Goal: Communication & Community: Answer question/provide support

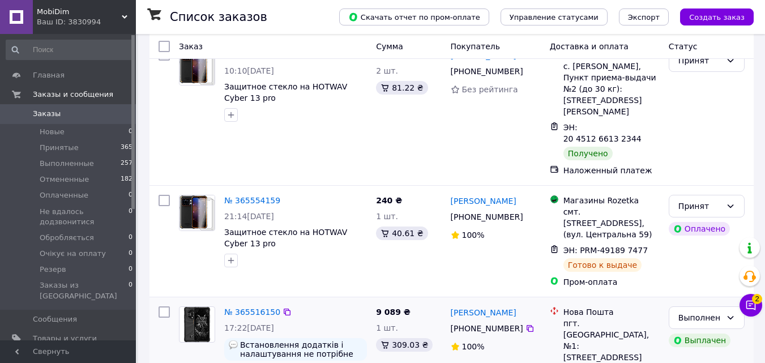
scroll to position [396, 0]
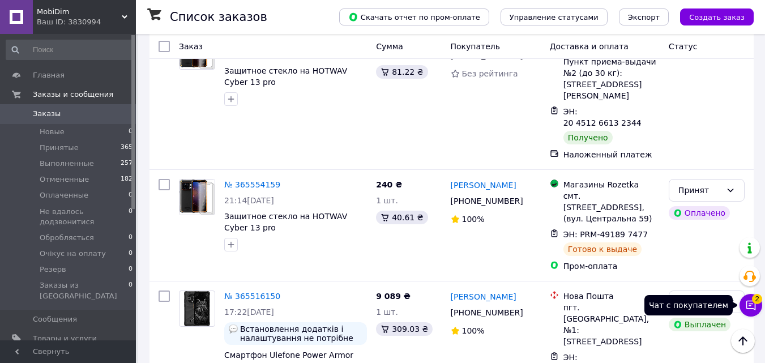
click at [748, 297] on button "Чат с покупателем 2" at bounding box center [750, 305] width 23 height 23
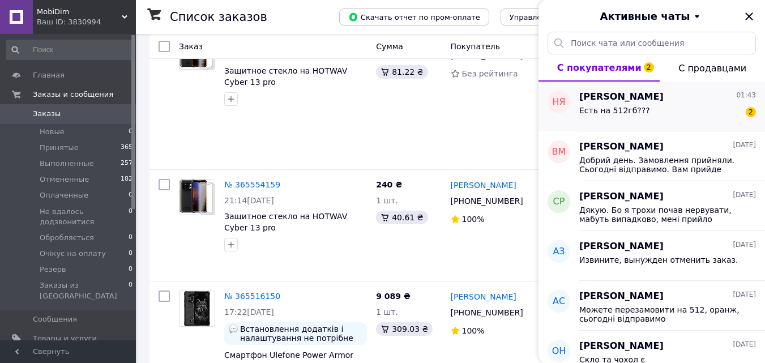
click at [635, 102] on span "[PERSON_NAME]" at bounding box center [621, 97] width 84 height 13
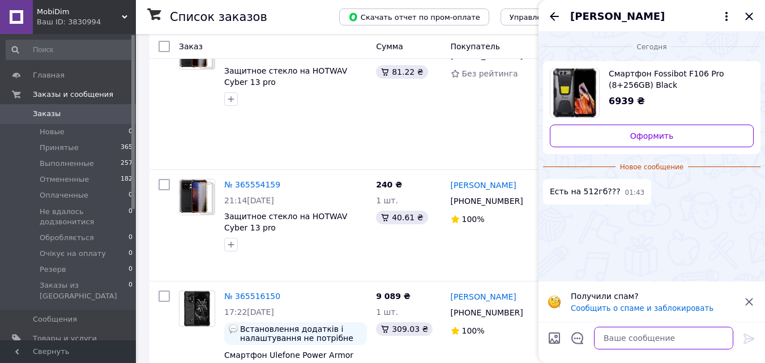
click at [617, 333] on textarea at bounding box center [663, 338] width 139 height 23
click at [750, 298] on icon at bounding box center [749, 302] width 14 height 14
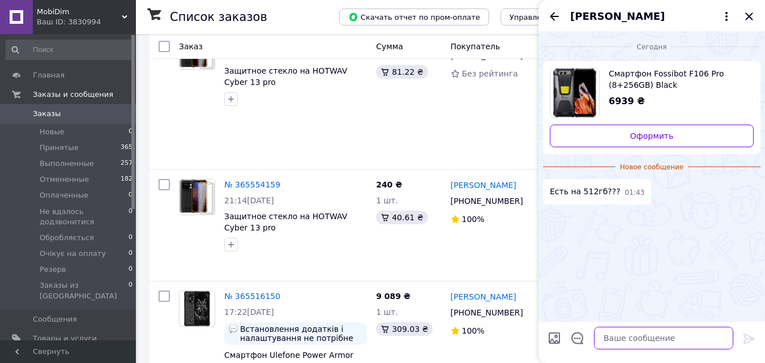
click at [658, 342] on textarea at bounding box center [663, 338] width 139 height 23
click at [624, 337] on textarea "Ні, тільки на256" at bounding box center [652, 338] width 162 height 23
type textarea "Ні, тільки на 256"
click at [748, 336] on icon at bounding box center [749, 339] width 14 height 14
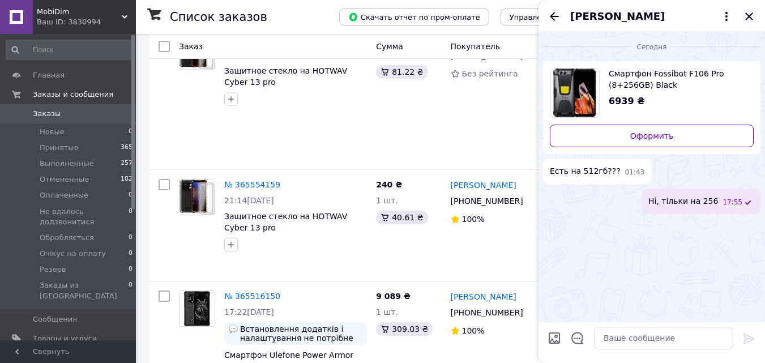
click at [749, 16] on icon "Закрыть" at bounding box center [748, 15] width 7 height 7
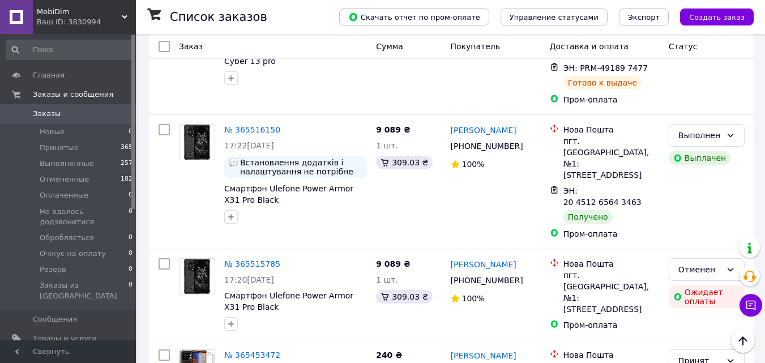
scroll to position [566, 0]
